Goal: Communication & Community: Answer question/provide support

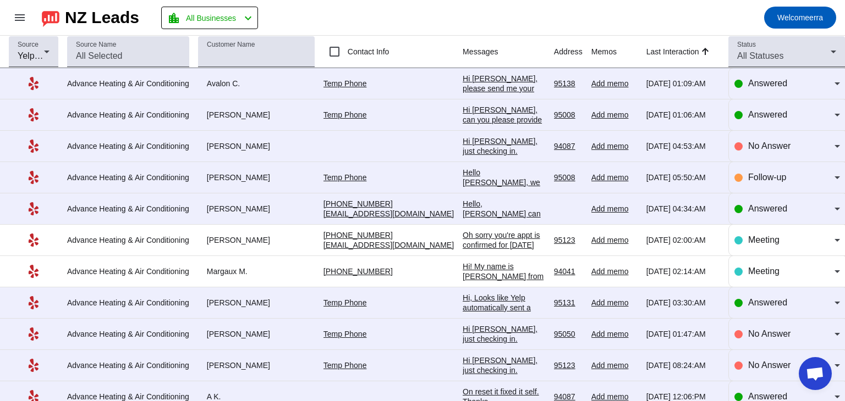
click at [465, 80] on div "Hi [PERSON_NAME], please send me your address, email and number so I can send y…" at bounding box center [504, 103] width 82 height 59
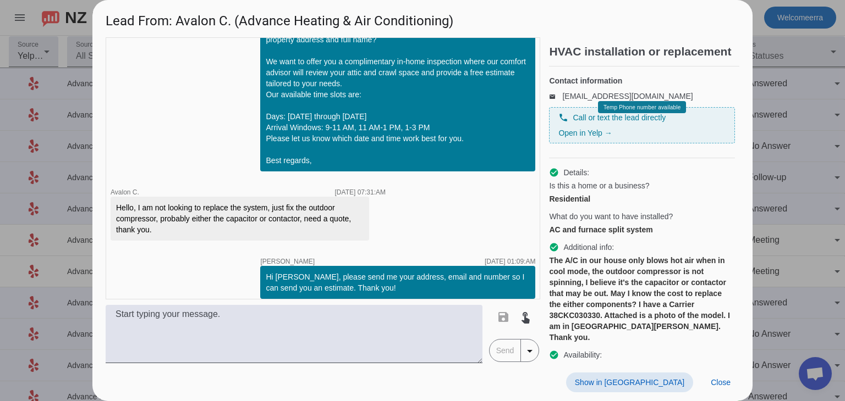
scroll to position [261, 0]
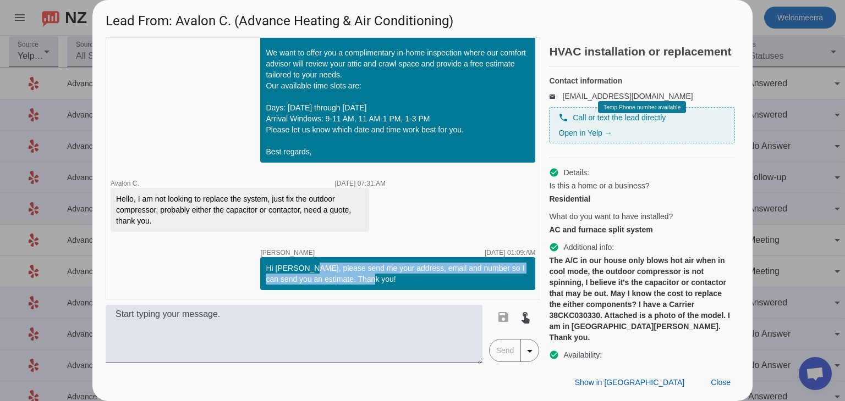
drag, startPoint x: 294, startPoint y: 269, endPoint x: 420, endPoint y: 290, distance: 127.8
click at [420, 290] on div "Hi [PERSON_NAME], please send me your address, email and number so I can send y…" at bounding box center [397, 273] width 275 height 33
copy div "please send me your address, email and number so I can send you an estimate. Th…"
click at [733, 384] on span at bounding box center [720, 383] width 37 height 20
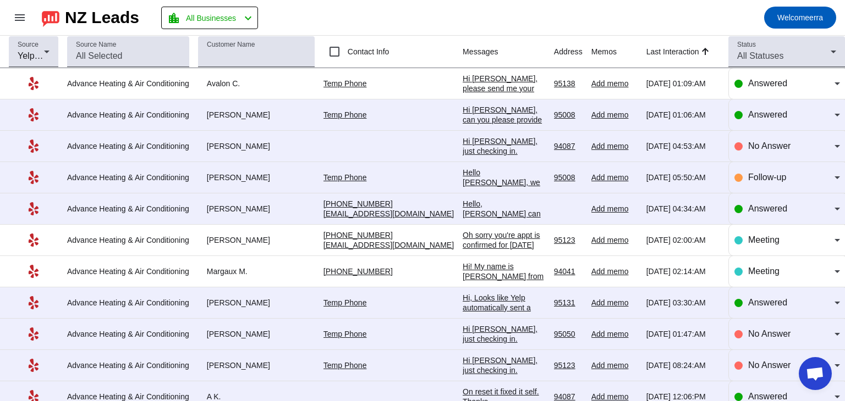
click at [488, 185] on div "Hello [PERSON_NAME], we tried giving you a call to the Yelp number on the syste…" at bounding box center [504, 202] width 82 height 69
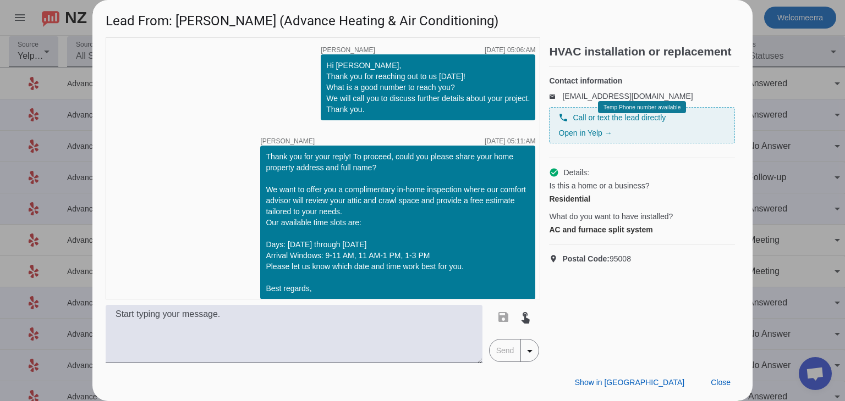
scroll to position [68, 0]
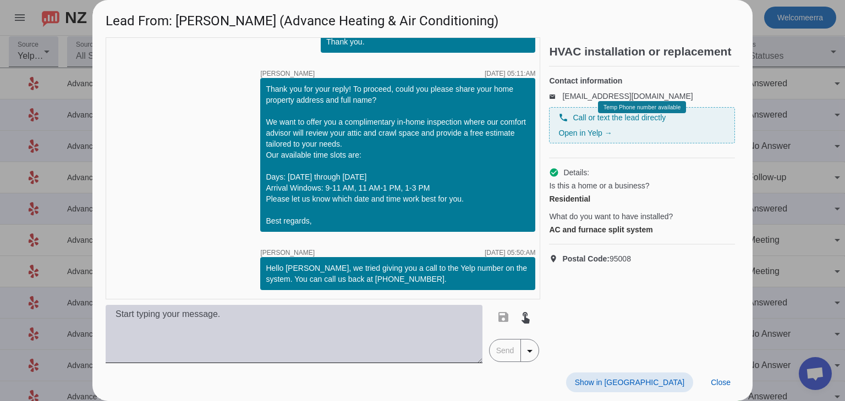
click at [405, 320] on textarea at bounding box center [294, 334] width 377 height 58
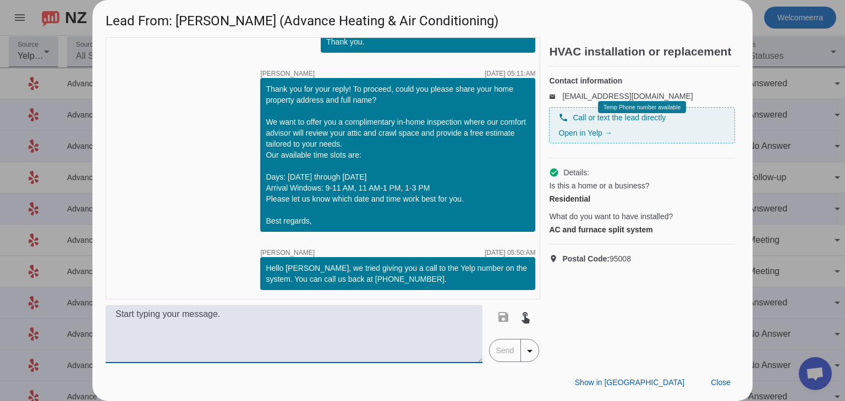
paste textarea "please send me your address, email and number so I can send you an estimate. Th…"
drag, startPoint x: 117, startPoint y: 316, endPoint x: 124, endPoint y: 321, distance: 8.2
click at [117, 316] on textarea "please send me your address, email and number so I can send you an estimate. Th…" at bounding box center [294, 334] width 377 height 58
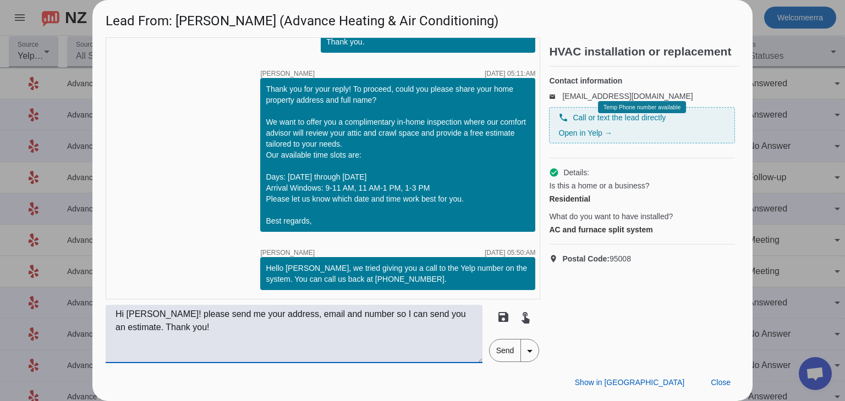
type textarea "Hi [PERSON_NAME]! please send me your address, email and number so I can send y…"
click at [507, 353] on span "Send" at bounding box center [504, 351] width 31 height 22
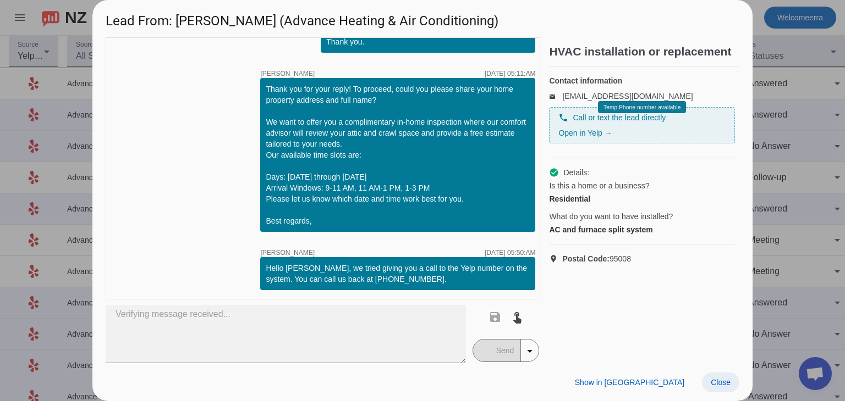
click at [725, 382] on span "Close" at bounding box center [721, 382] width 20 height 9
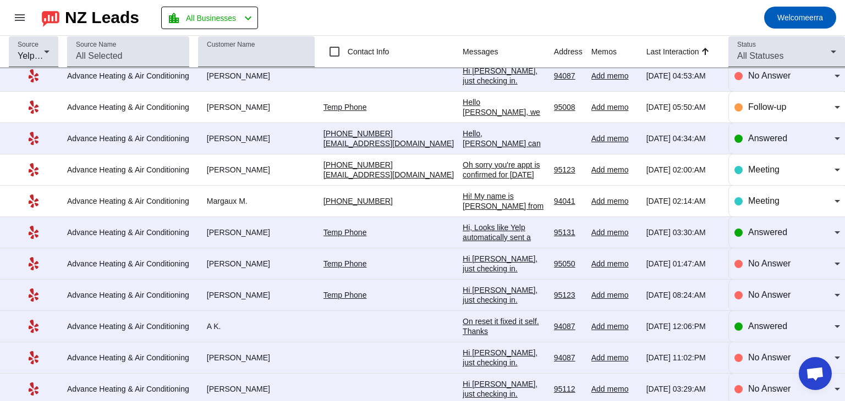
scroll to position [91, 0]
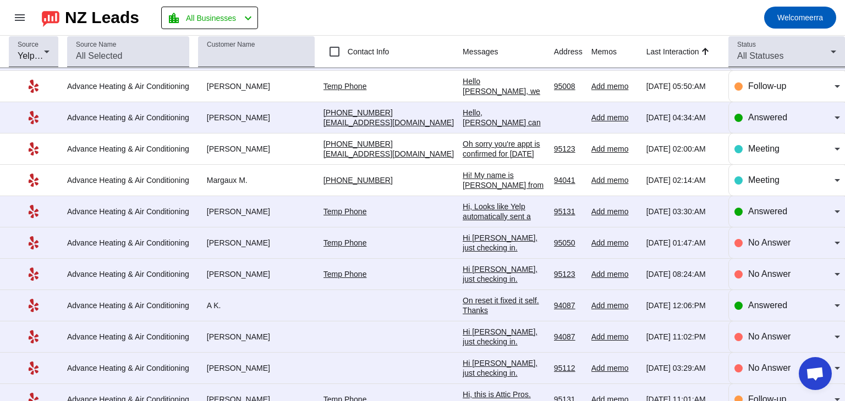
click at [463, 212] on div "Hi, Looks like Yelp automatically sent a request to multiple companies. I am pr…" at bounding box center [504, 236] width 82 height 69
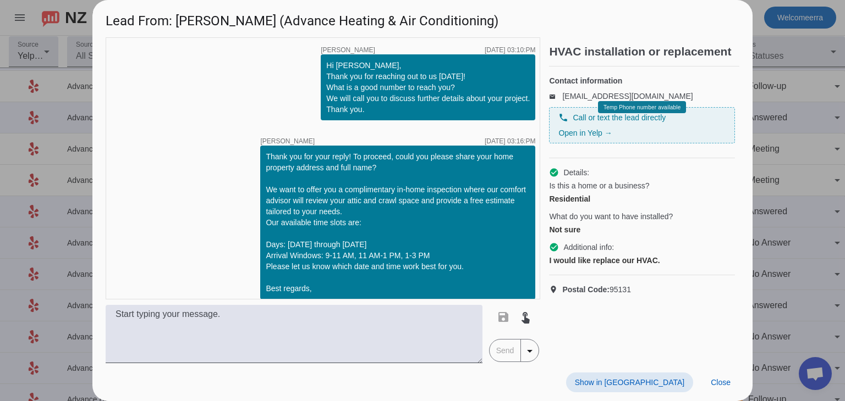
scroll to position [217, 0]
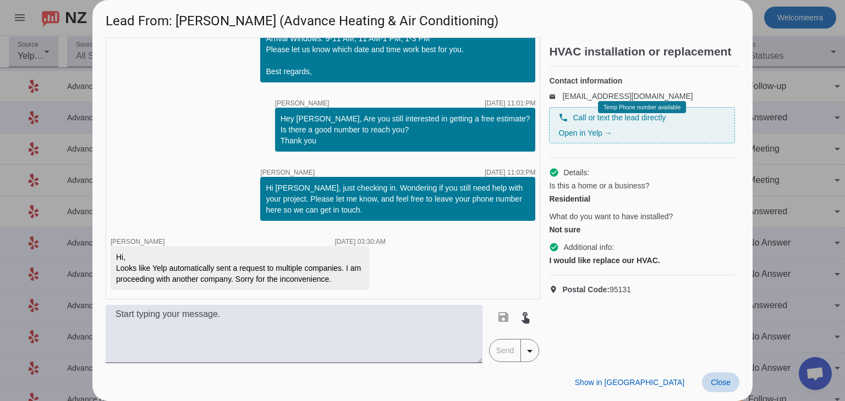
click at [730, 377] on span at bounding box center [720, 383] width 37 height 20
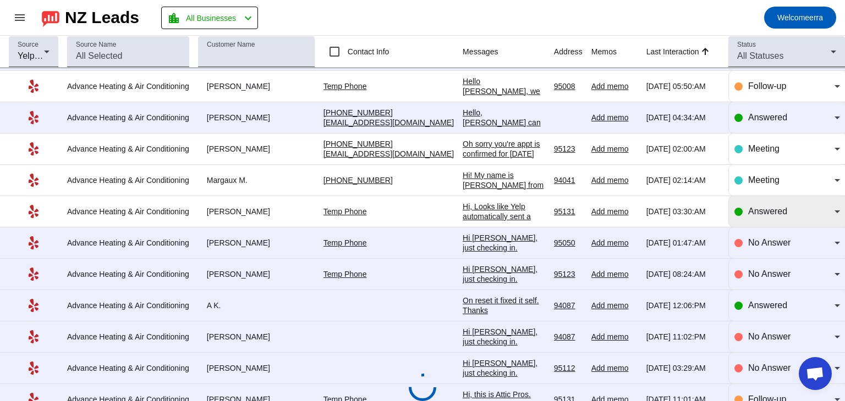
click at [789, 212] on div "Answered" at bounding box center [791, 211] width 86 height 13
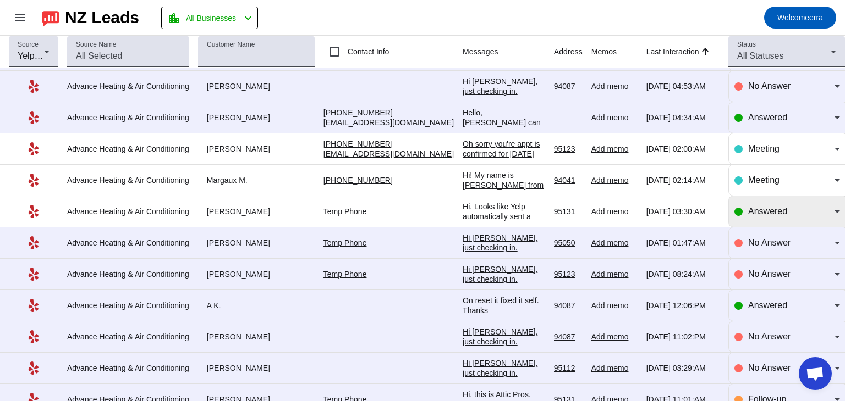
scroll to position [0, 0]
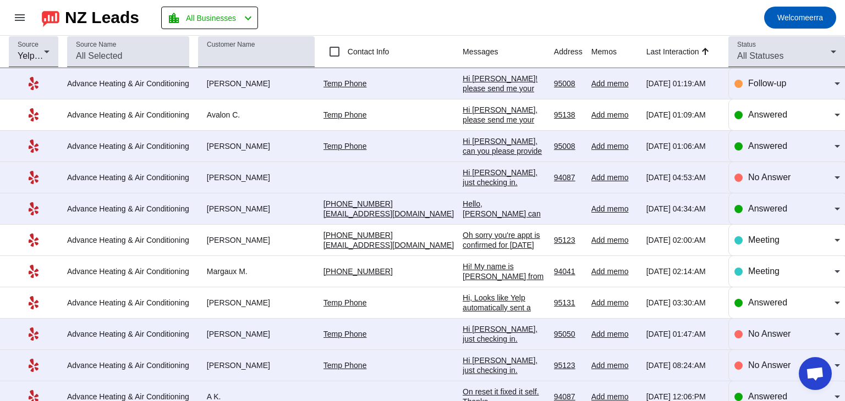
click at [523, 335] on div "Hi [PERSON_NAME], just checking in. Wondering if you still need help with your …" at bounding box center [504, 368] width 82 height 89
